Goal: Task Accomplishment & Management: Manage account settings

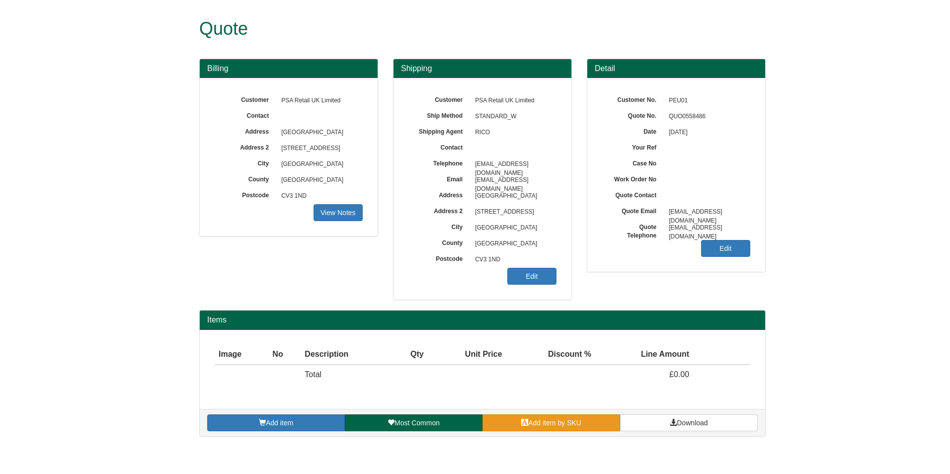
click at [584, 419] on link "Add item by SKU" at bounding box center [551, 422] width 138 height 17
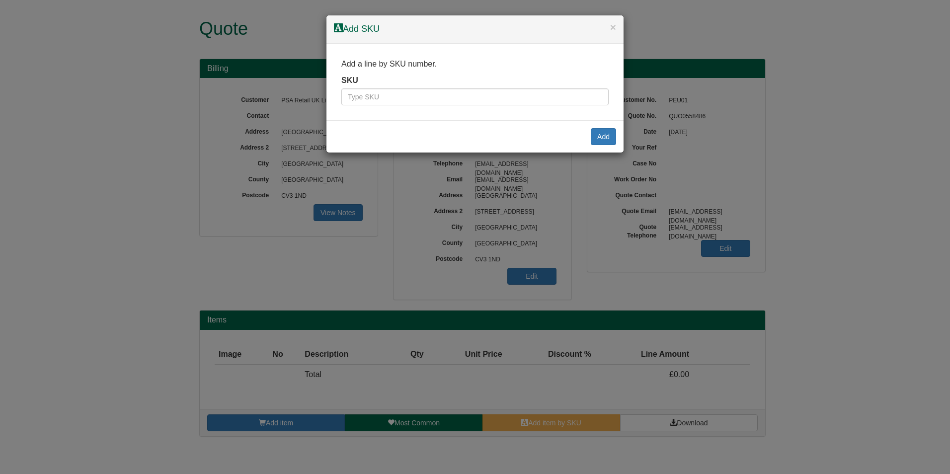
click at [501, 87] on div "SKU" at bounding box center [474, 90] width 267 height 31
click at [500, 92] on input "text" at bounding box center [474, 96] width 267 height 17
paste input "9853010"
type input "9853010"
click at [604, 134] on button "Add" at bounding box center [603, 136] width 25 height 17
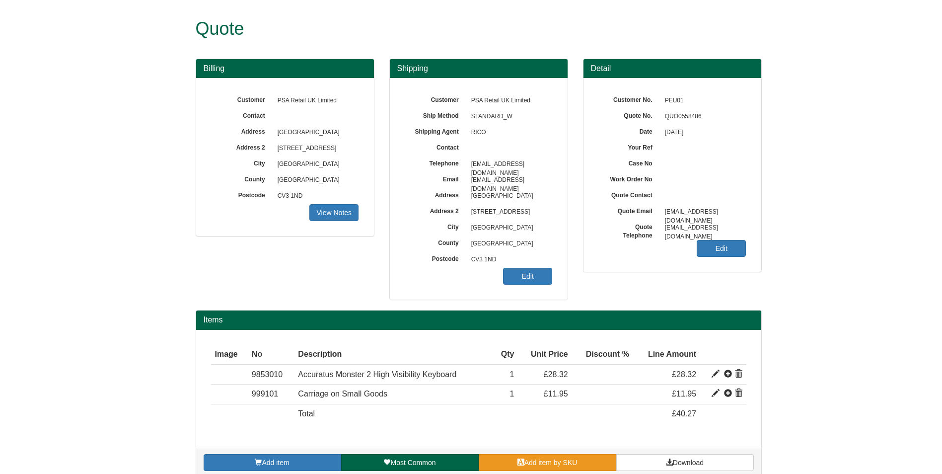
click at [583, 459] on link "Add item by SKU" at bounding box center [548, 462] width 138 height 17
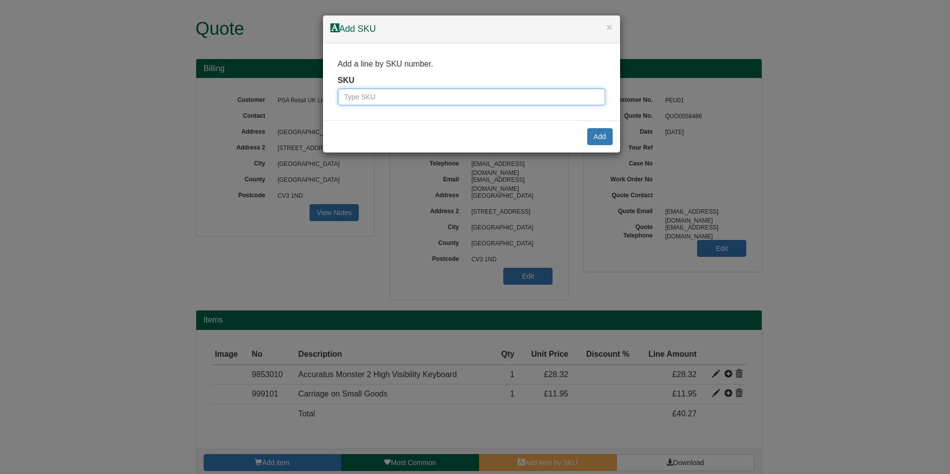
click at [471, 92] on input "text" at bounding box center [471, 96] width 267 height 17
type input "3173"
click at [605, 128] on div "Add" at bounding box center [471, 136] width 297 height 32
click at [602, 134] on button "Add" at bounding box center [599, 136] width 25 height 17
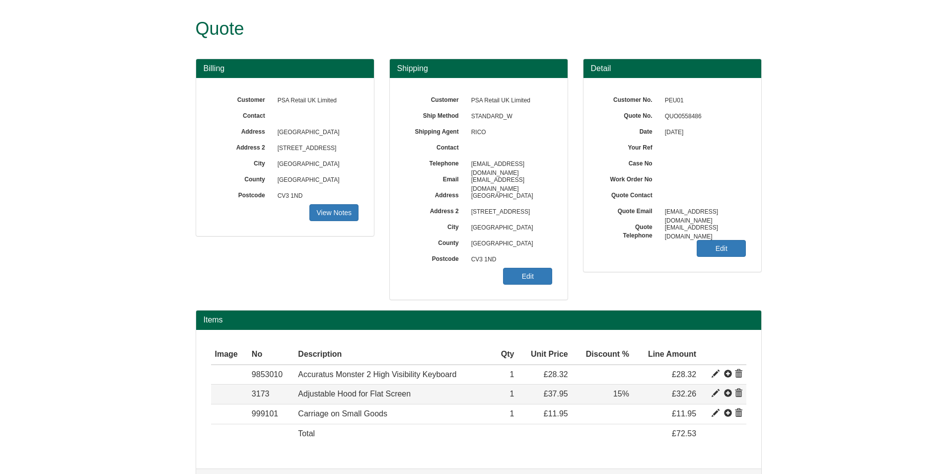
click at [719, 395] on span at bounding box center [716, 393] width 8 height 8
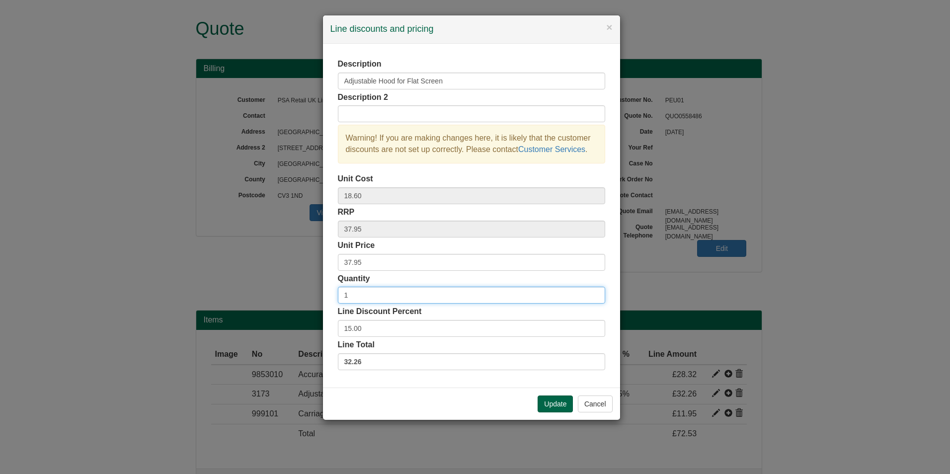
click at [433, 291] on input "1" at bounding box center [471, 295] width 267 height 17
type input "3"
click at [546, 398] on button "Update" at bounding box center [554, 403] width 35 height 17
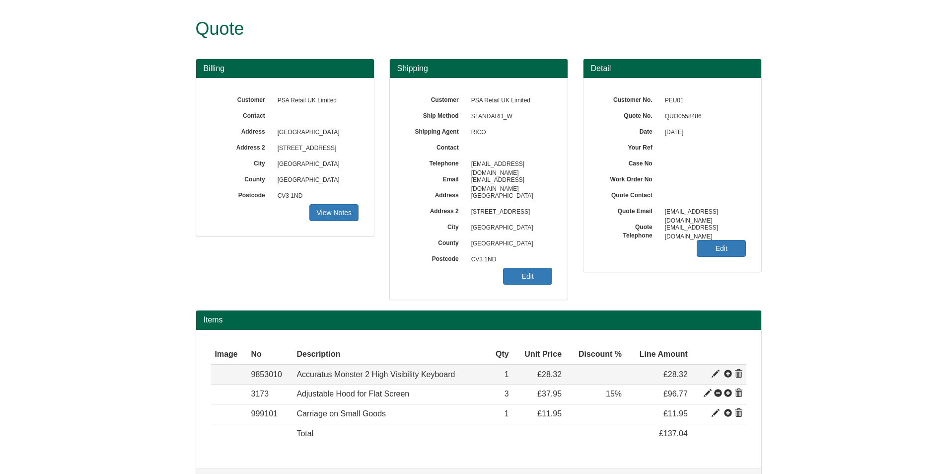
click at [716, 376] on span at bounding box center [716, 374] width 8 height 8
type input "Accuratus Monster 2 High Visibility Keyboard"
type input "Black Print on Yellow Keys"
type input "23.94"
type input "28.32"
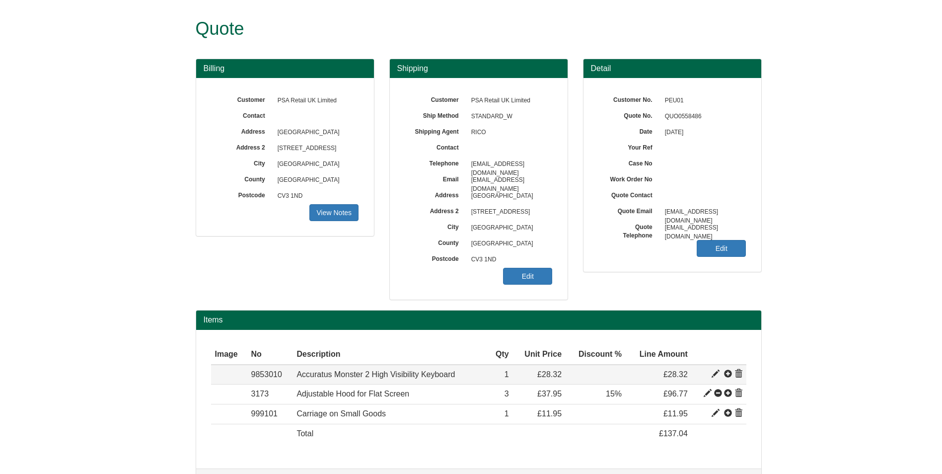
type input "28.32"
type input "1"
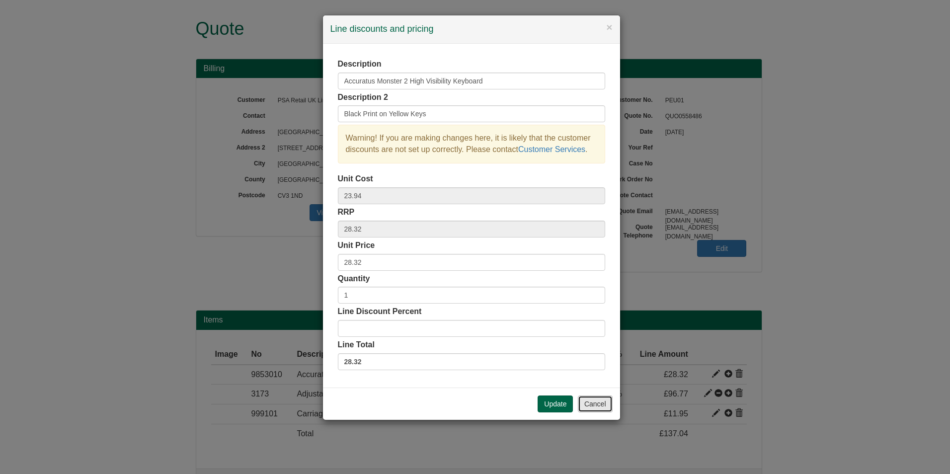
click at [588, 404] on button "Cancel" at bounding box center [595, 403] width 35 height 17
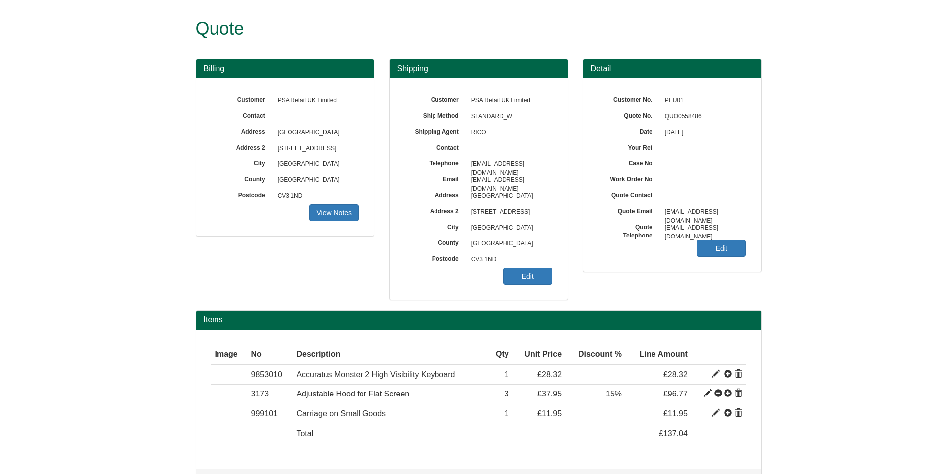
click at [503, 272] on div "Customer PSA Retail UK Limited Ship Method STANDARD_W Shipping Agent RICO Conta…" at bounding box center [479, 189] width 178 height 222
click at [519, 280] on link "Edit" at bounding box center [527, 276] width 49 height 17
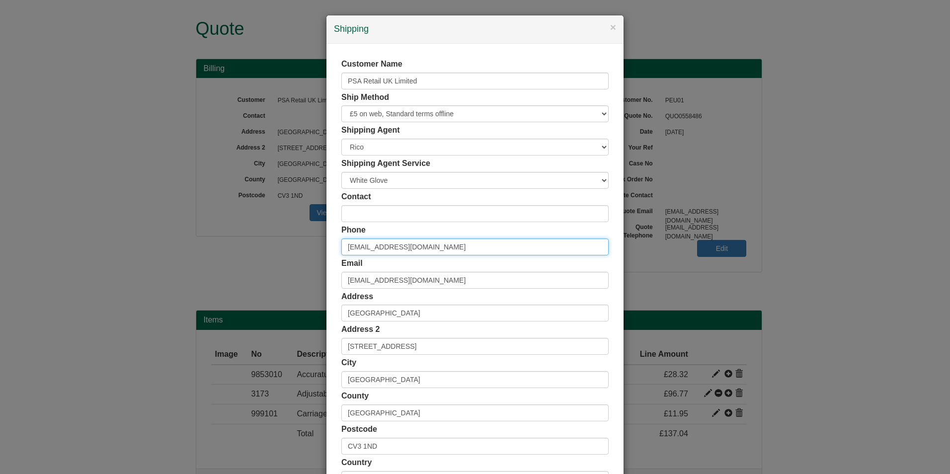
drag, startPoint x: 434, startPoint y: 249, endPoint x: 288, endPoint y: 255, distance: 146.6
click at [288, 255] on div "× Shipping Customer Name PSA Retail UK Limited Ship Method Free of Charge £5 Fl…" at bounding box center [475, 237] width 950 height 474
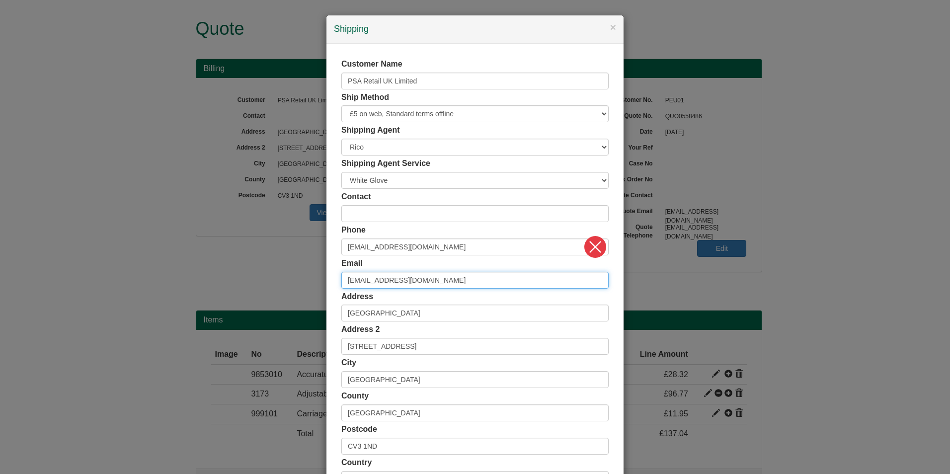
drag, startPoint x: 527, startPoint y: 277, endPoint x: 213, endPoint y: 275, distance: 314.9
click at [213, 275] on div "× Shipping Customer Name PSA Retail UK Limited Ship Method Free of Charge £5 Fl…" at bounding box center [475, 237] width 950 height 474
paste input "[PERSON_NAME]"
type input "[PERSON_NAME][EMAIL_ADDRESS][DOMAIN_NAME]"
click at [495, 256] on div "Customer Name PSA Retail UK Limited Ship Method Free of Charge £5 Flat Rate £7.…" at bounding box center [474, 273] width 267 height 429
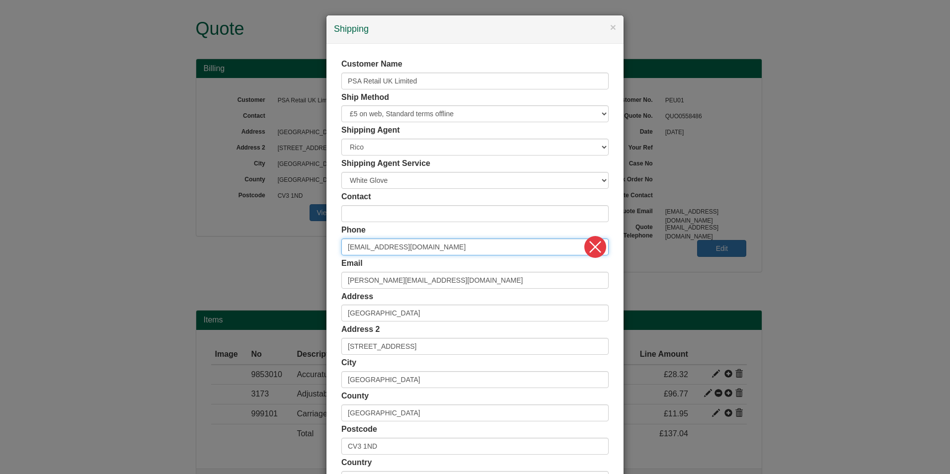
click at [397, 244] on input "[EMAIL_ADDRESS][DOMAIN_NAME]" at bounding box center [474, 246] width 267 height 17
click at [432, 245] on input "[EMAIL_ADDRESS][DOMAIN_NAME]" at bounding box center [474, 246] width 267 height 17
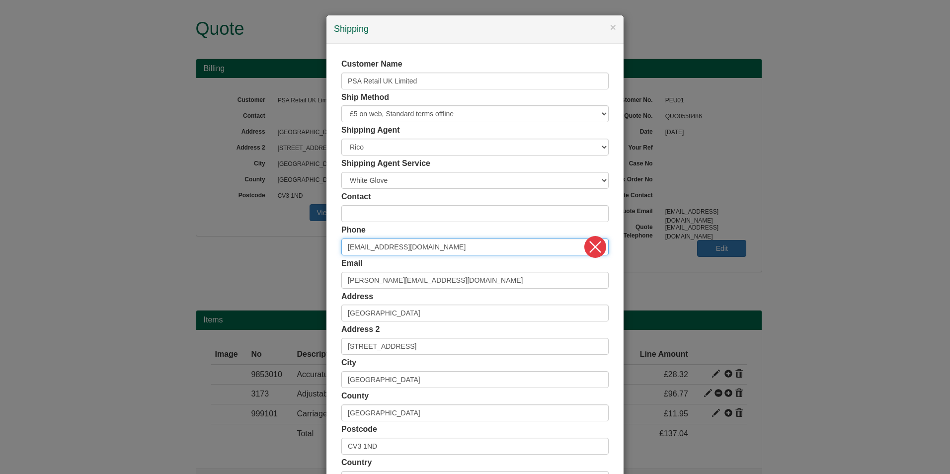
click at [433, 245] on input "[EMAIL_ADDRESS][DOMAIN_NAME]" at bounding box center [474, 246] width 267 height 17
paste input "[PHONE_NUMBER]"
type input "[PHONE_NUMBER]"
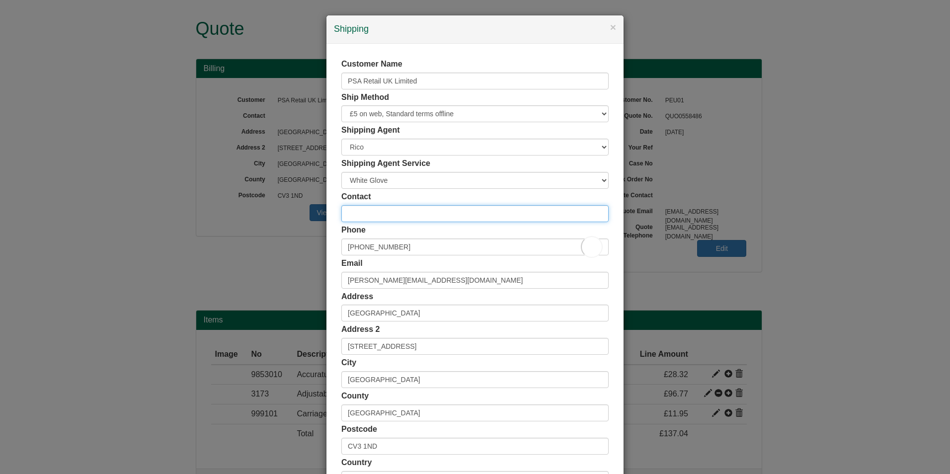
click at [408, 214] on input "text" at bounding box center [474, 213] width 267 height 17
type input "[PERSON_NAME]"
click at [509, 201] on div "Contact [PERSON_NAME]" at bounding box center [474, 206] width 267 height 31
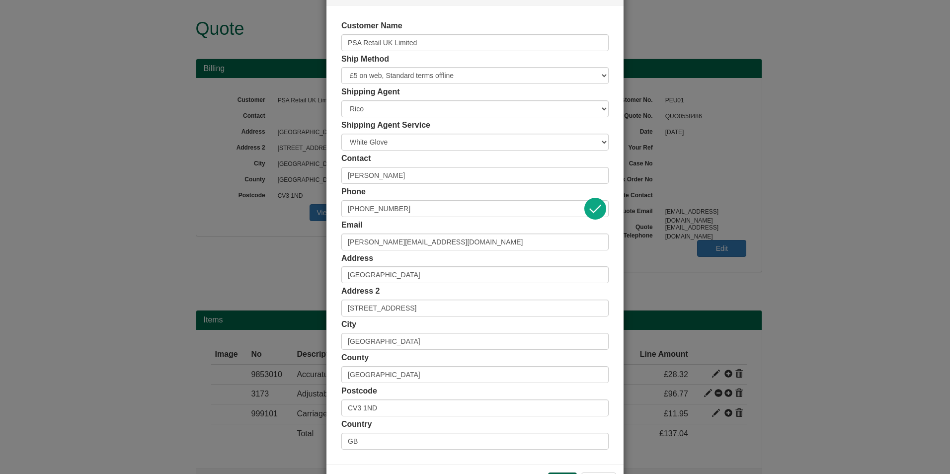
scroll to position [76, 0]
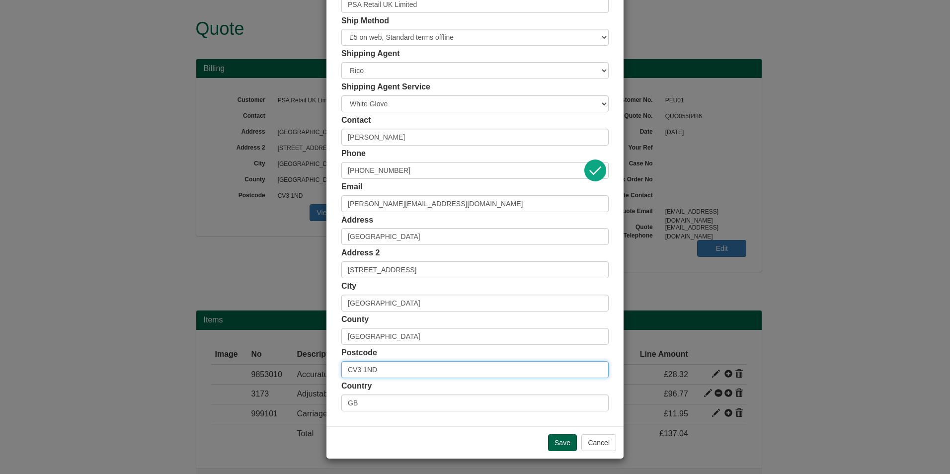
drag, startPoint x: 417, startPoint y: 370, endPoint x: 285, endPoint y: 370, distance: 132.1
click at [285, 370] on div "× Shipping Customer Name PSA Retail UK Limited Ship Method Free of Charge £5 Fl…" at bounding box center [475, 237] width 950 height 474
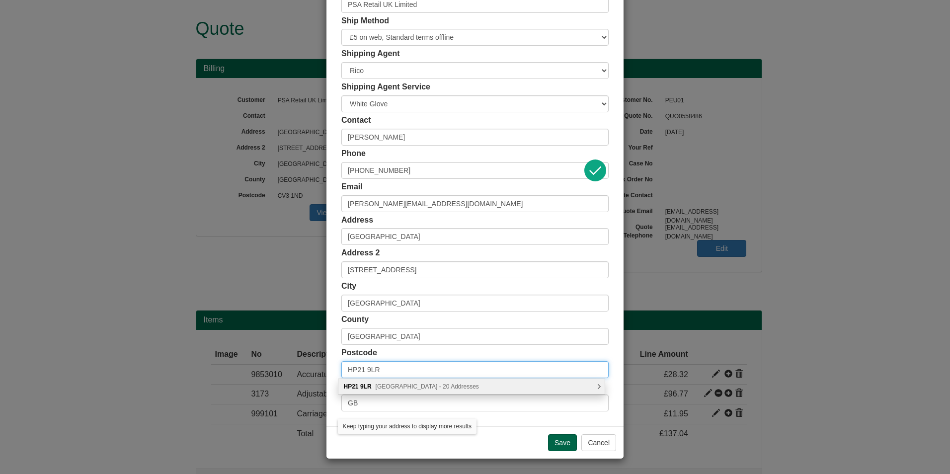
type input "HP21 9LR"
click at [444, 383] on span "[GEOGRAPHIC_DATA] - 20 Addresses" at bounding box center [427, 386] width 103 height 7
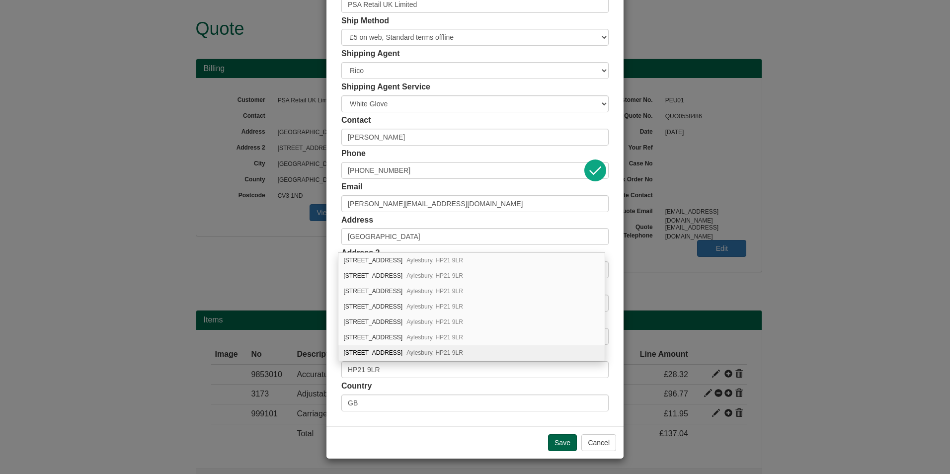
click at [443, 350] on div "[STREET_ADDRESS]" at bounding box center [471, 352] width 266 height 15
type input "[STREET_ADDRESS]"
type input "Aylesbury"
type input "[GEOGRAPHIC_DATA]"
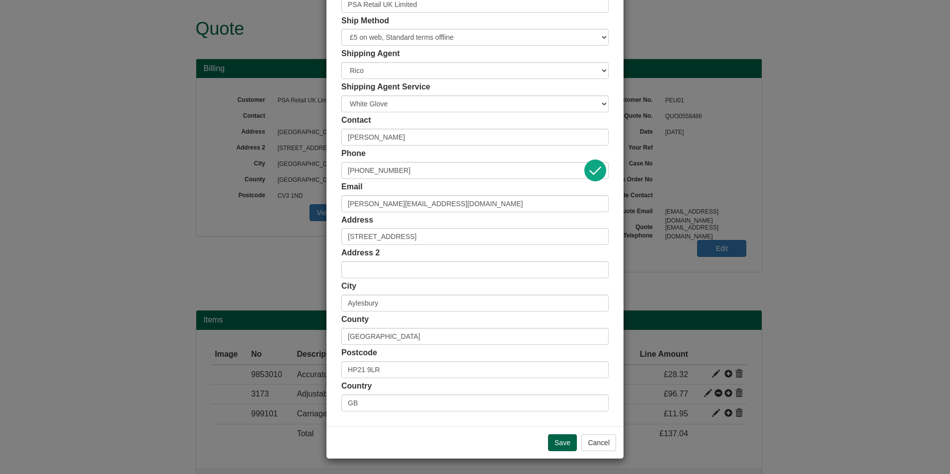
click at [453, 352] on div "Postcode HP21 9LR" at bounding box center [474, 362] width 267 height 31
click at [571, 444] on input "Save" at bounding box center [562, 442] width 29 height 17
click at [560, 443] on input "Save" at bounding box center [562, 442] width 29 height 17
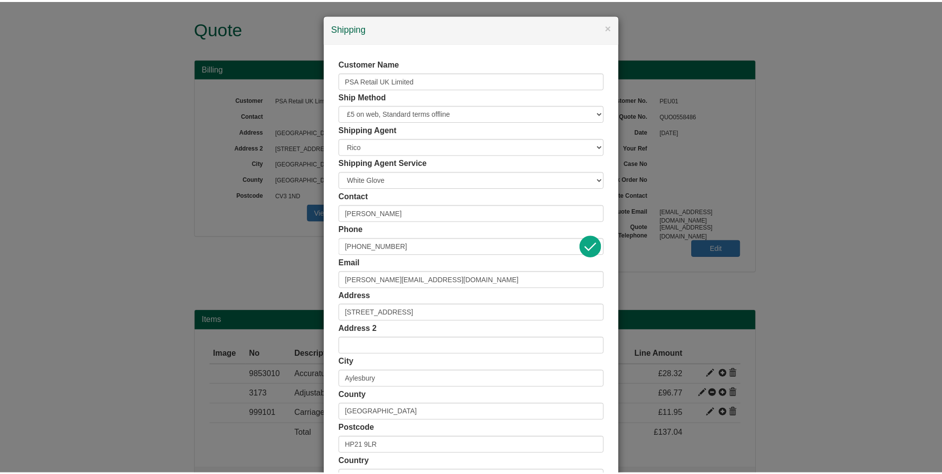
scroll to position [0, 0]
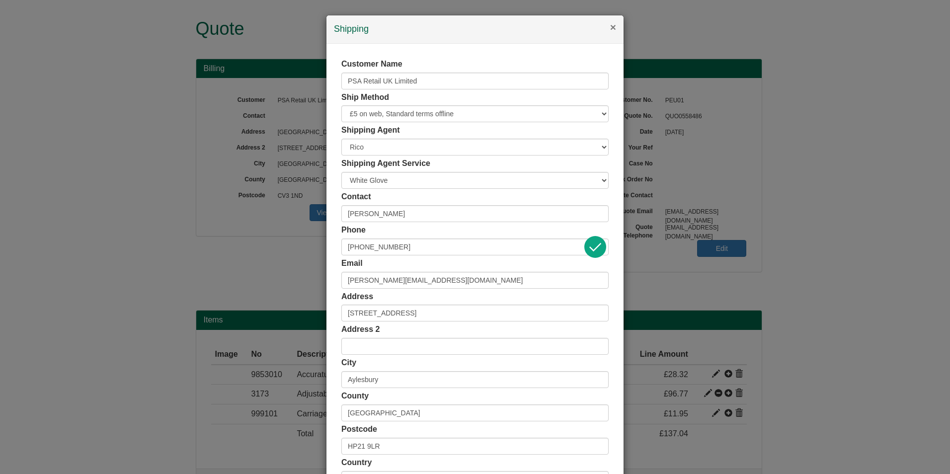
click at [610, 27] on button "×" at bounding box center [613, 27] width 6 height 10
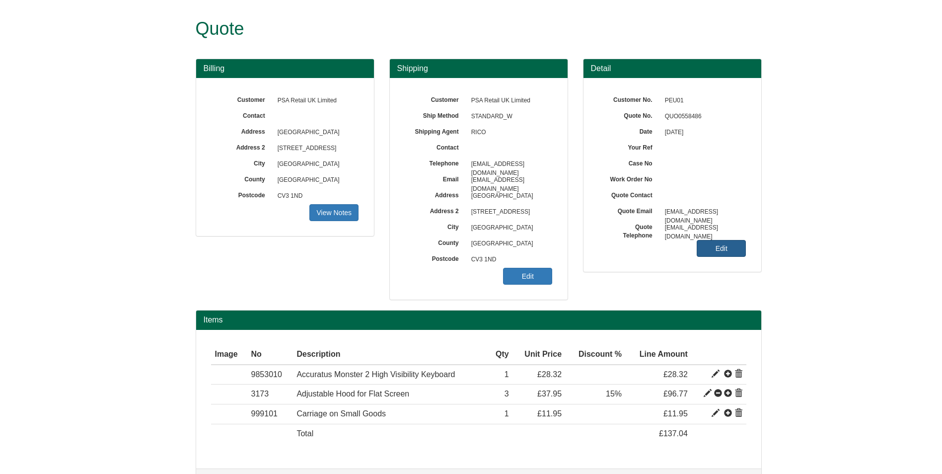
click at [708, 248] on link "Edit" at bounding box center [721, 248] width 49 height 17
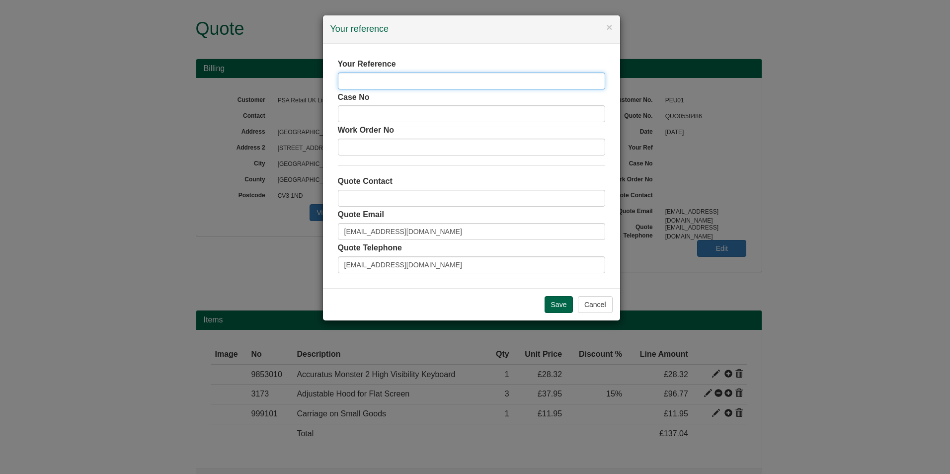
click at [397, 84] on input "text" at bounding box center [471, 81] width 267 height 17
type input "[PERSON_NAME]"
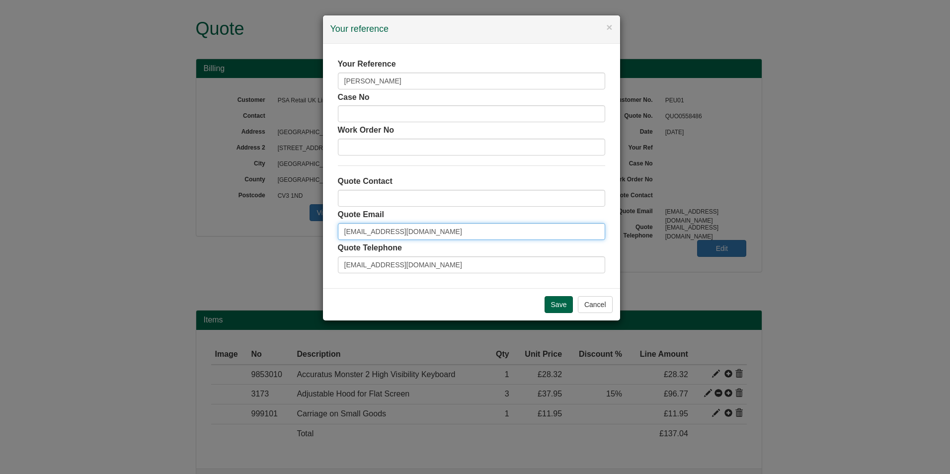
drag, startPoint x: 502, startPoint y: 227, endPoint x: 295, endPoint y: 240, distance: 207.1
click at [296, 240] on div "× Your reference Your Reference PAUL JEFFREY LEGGE Case No Work Order No Quote …" at bounding box center [475, 237] width 950 height 474
type input "[PERSON_NAME][EMAIL_ADDRESS][DOMAIN_NAME]"
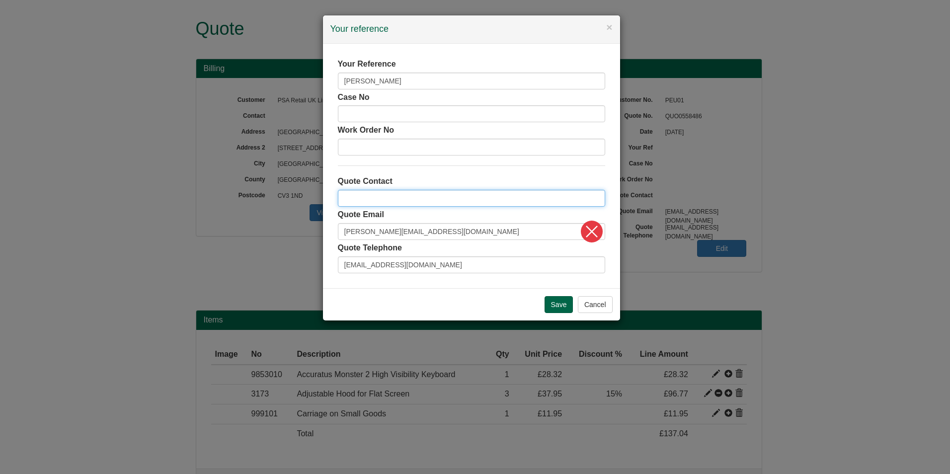
type input "[PERSON_NAME]"
drag, startPoint x: 460, startPoint y: 267, endPoint x: 277, endPoint y: 255, distance: 184.2
click at [277, 255] on div "× Your reference Your Reference PAUL JEFFREY LEGGE Case No Work Order No Quote …" at bounding box center [475, 237] width 950 height 474
type input "07786975713"
click at [562, 301] on input "Save" at bounding box center [558, 304] width 29 height 17
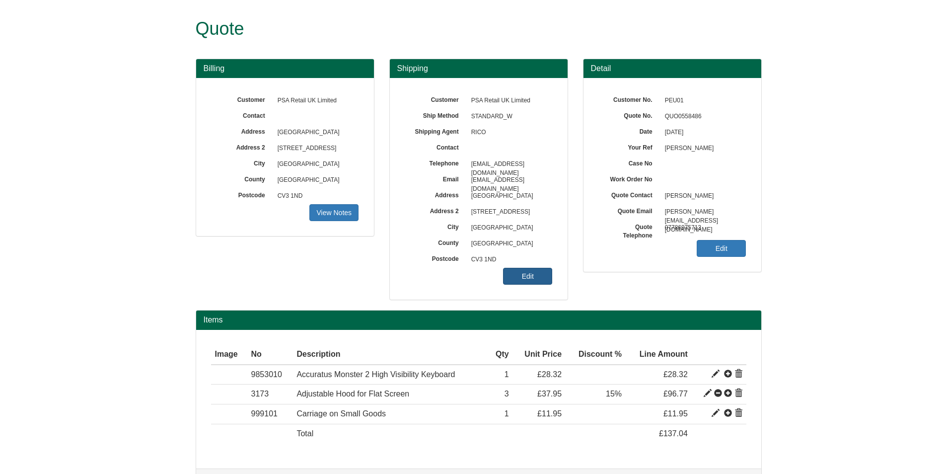
click at [536, 274] on link "Edit" at bounding box center [527, 276] width 49 height 17
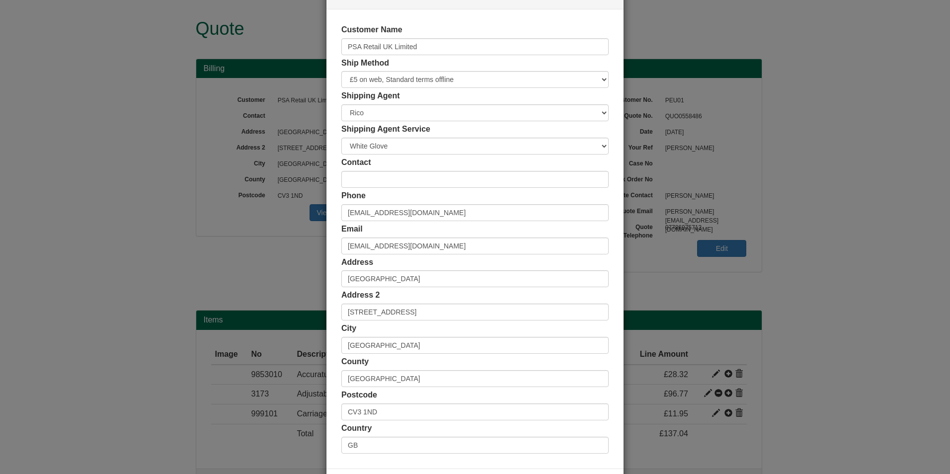
scroll to position [76, 0]
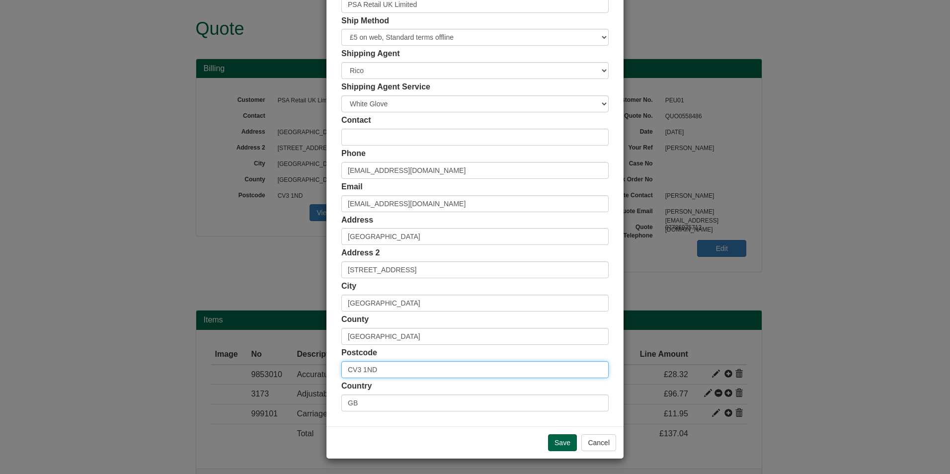
drag, startPoint x: 413, startPoint y: 369, endPoint x: 297, endPoint y: 389, distance: 118.5
click at [297, 389] on div "× Shipping Customer Name PSA Retail UK Limited Ship Method Free of Charge £5 Fl…" at bounding box center [475, 237] width 950 height 474
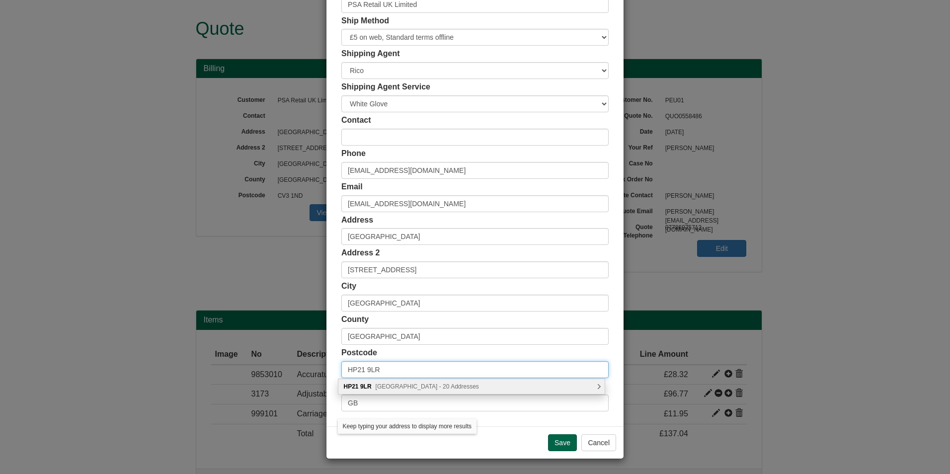
type input "HP21 9LR"
click at [438, 385] on span "Avon Place, Aylesbury - 20 Addresses" at bounding box center [427, 386] width 103 height 7
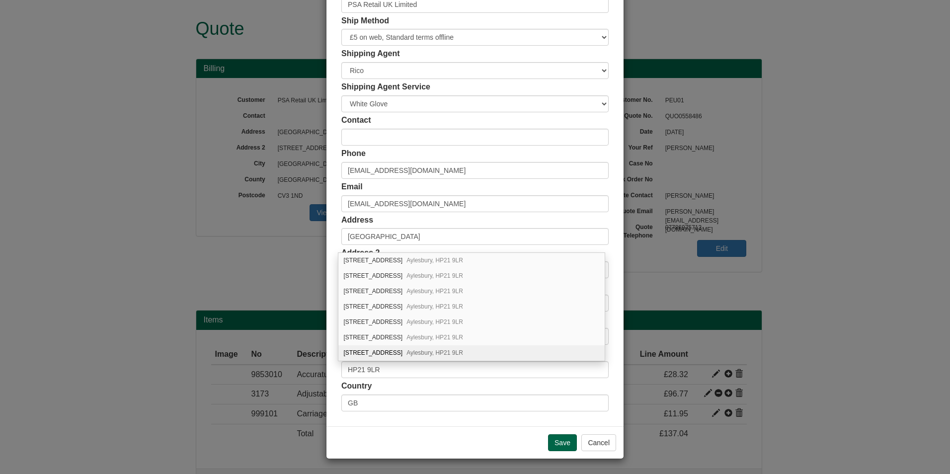
click at [376, 350] on div "7 Avon Place Aylesbury, HP21 9LR" at bounding box center [471, 352] width 266 height 15
type input "[STREET_ADDRESS]"
type input "Aylesbury"
type input "[GEOGRAPHIC_DATA]"
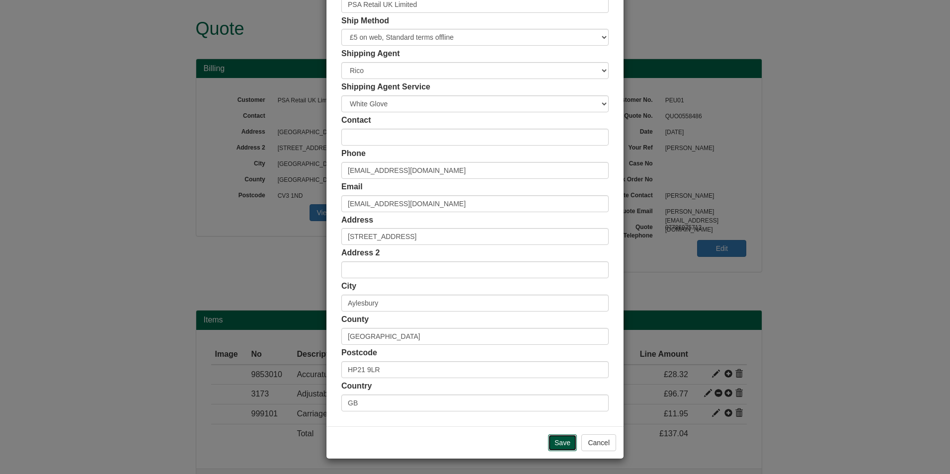
click at [558, 446] on input "Save" at bounding box center [562, 442] width 29 height 17
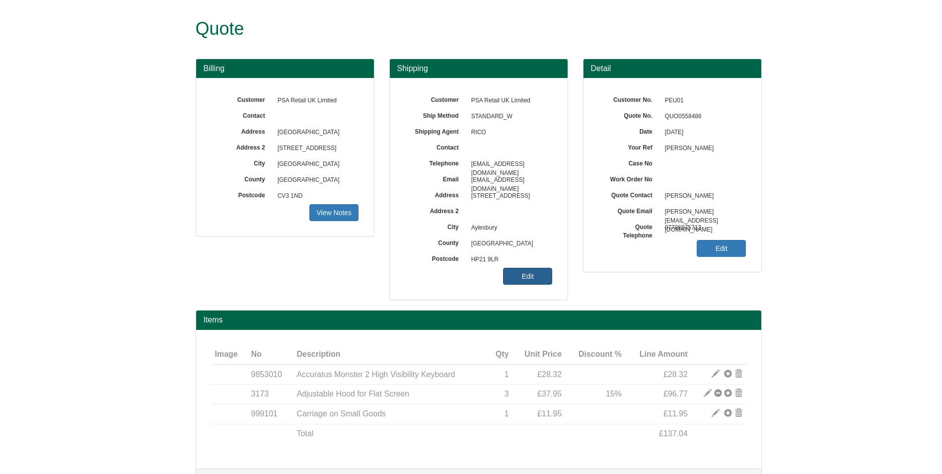
click at [534, 284] on link "Edit" at bounding box center [527, 276] width 49 height 17
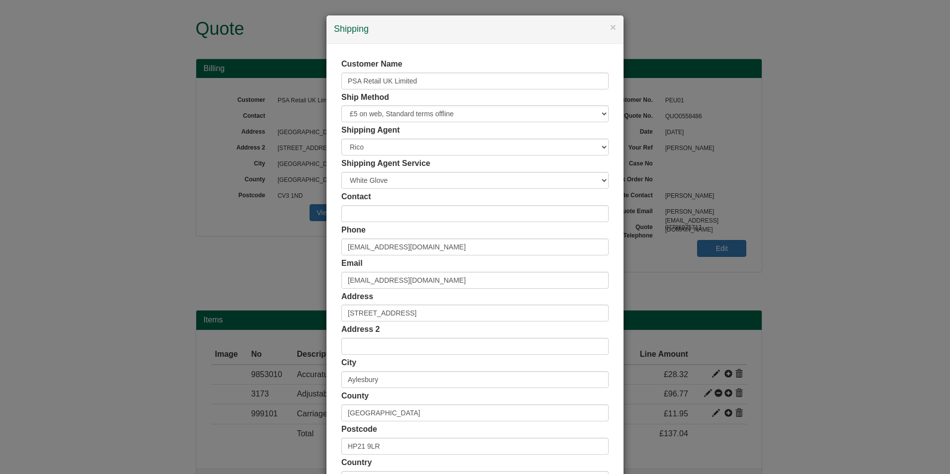
select select "GB"
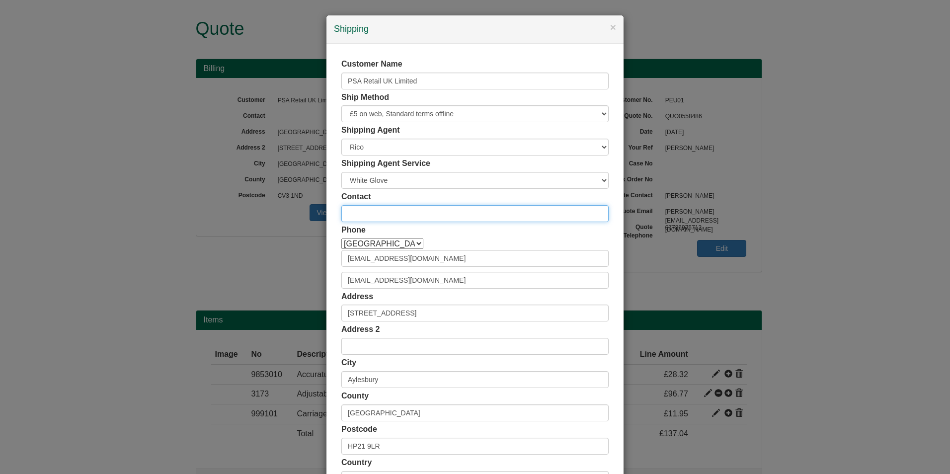
click at [404, 206] on input "text" at bounding box center [474, 213] width 267 height 17
type input "[PERSON_NAME]"
drag, startPoint x: 433, startPoint y: 255, endPoint x: 239, endPoint y: 254, distance: 194.2
click at [239, 254] on div "× Shipping Customer Name PSA Retail UK Limited Ship Method Free of Charge £5 Fl…" at bounding box center [475, 237] width 950 height 474
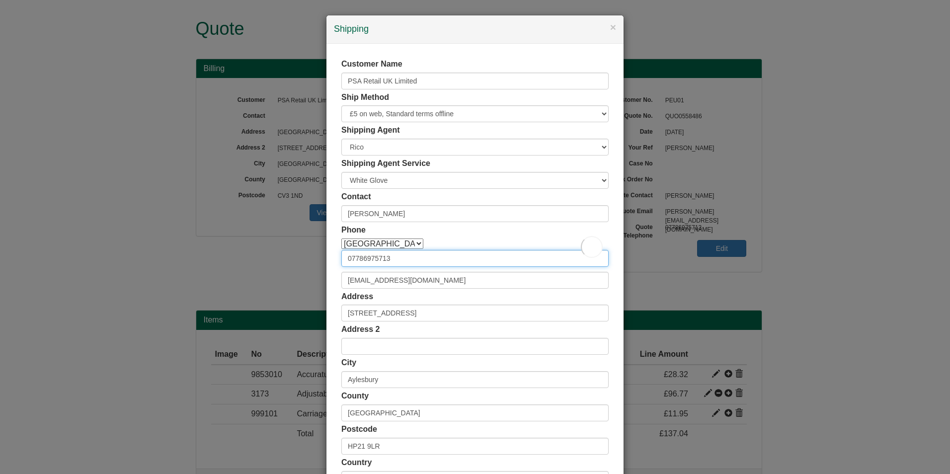
type input "07786975713"
click at [518, 238] on div "Afghanistan Åland Albania Algeria American Samoa Andorra Angola Anguilla Antarc…" at bounding box center [474, 246] width 267 height 17
drag, startPoint x: 497, startPoint y: 285, endPoint x: 242, endPoint y: 232, distance: 260.2
click at [245, 233] on div "× Shipping Customer Name PSA Retail UK Limited Ship Method Free of Charge £5 Fl…" at bounding box center [475, 237] width 950 height 474
type input "D"
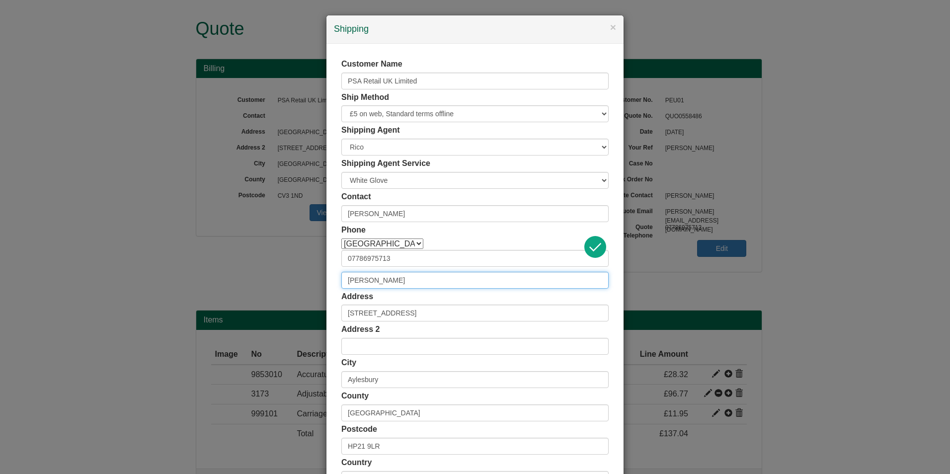
type input "[PERSON_NAME][EMAIL_ADDRESS][DOMAIN_NAME]"
click at [475, 249] on div "Afghanistan Åland Albania Algeria American Samoa Andorra Angola Anguilla Antarc…" at bounding box center [474, 246] width 267 height 17
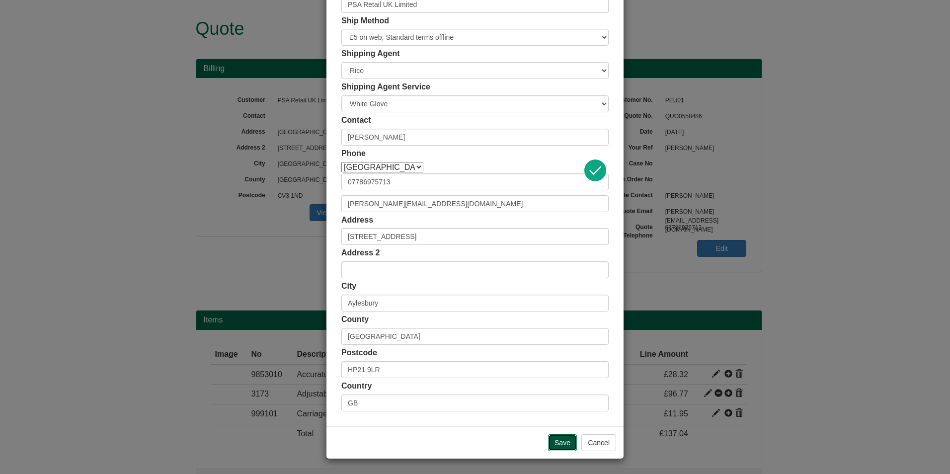
click at [552, 441] on input "Save" at bounding box center [562, 442] width 29 height 17
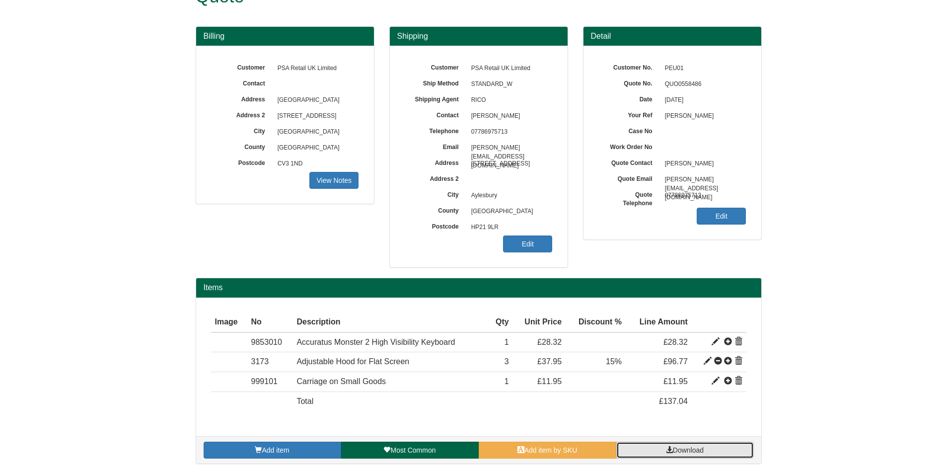
scroll to position [11, 0]
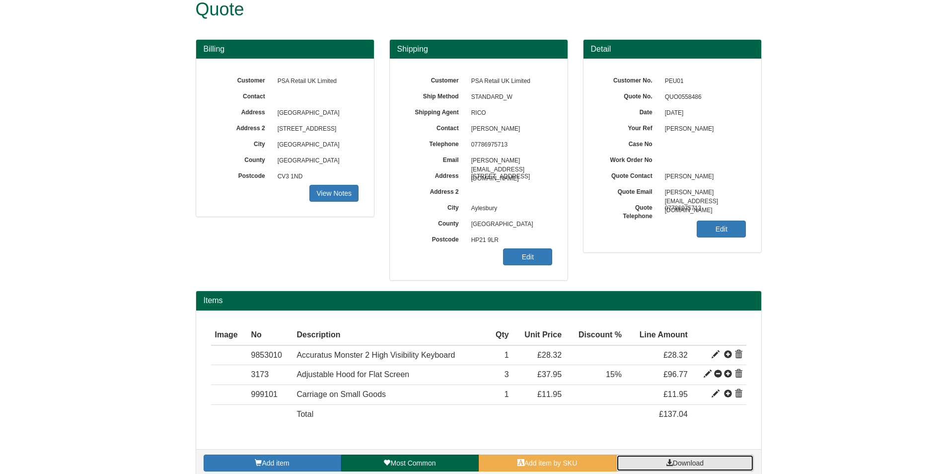
click at [686, 450] on div "Add item Most Common Add item by SKU Download" at bounding box center [478, 462] width 565 height 27
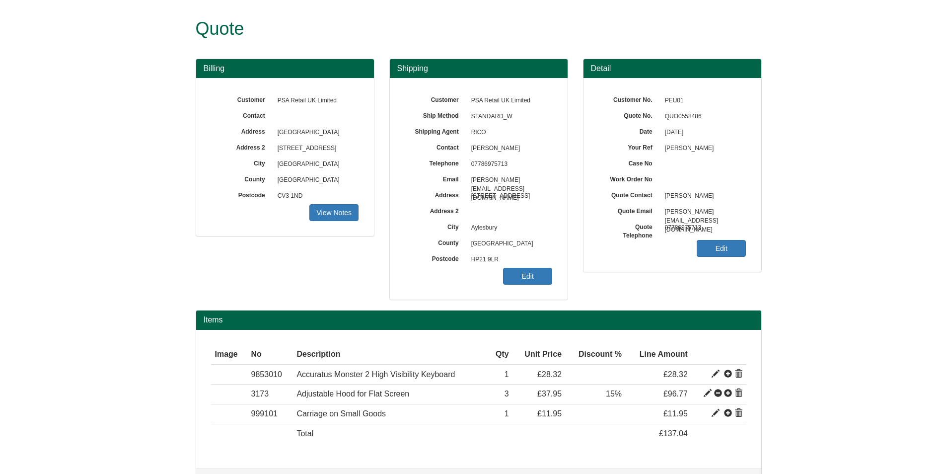
scroll to position [32, 0]
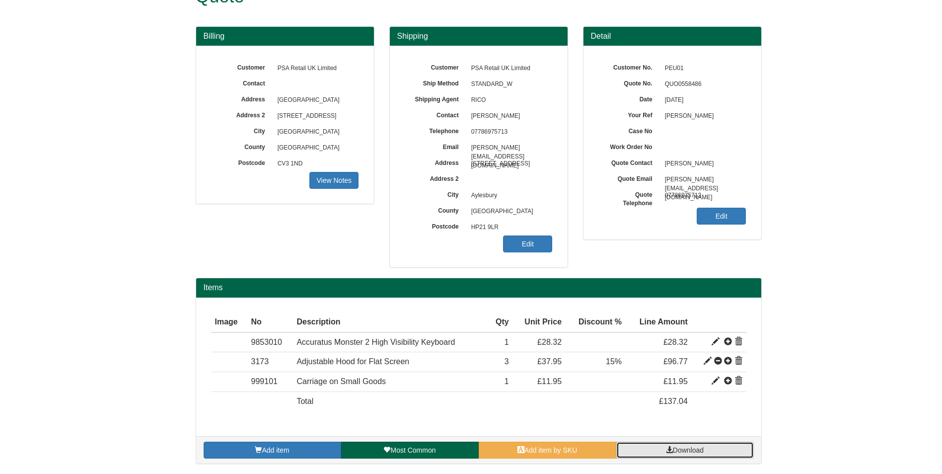
click at [682, 446] on link "Download" at bounding box center [685, 450] width 138 height 17
